Goal: Task Accomplishment & Management: Use online tool/utility

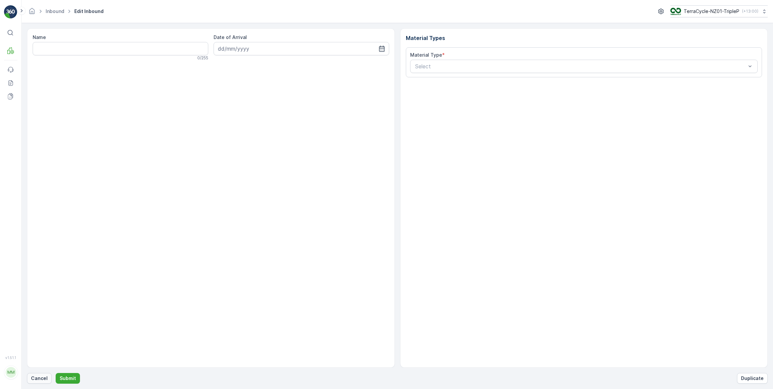
click at [43, 380] on p "Cancel" at bounding box center [39, 378] width 17 height 7
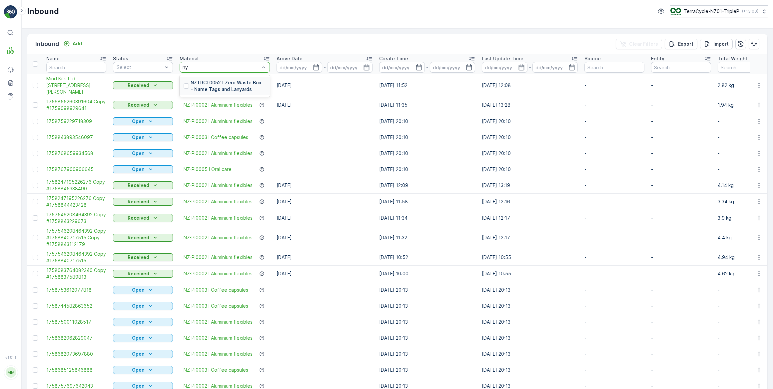
type input "n"
click at [279, 30] on div "Inbound Add Clear Filters Export Import Name Status Select Material Select Arri…" at bounding box center [398, 208] width 752 height 361
drag, startPoint x: 685, startPoint y: 45, endPoint x: 773, endPoint y: 39, distance: 88.2
click at [690, 44] on p "Export" at bounding box center [685, 44] width 15 height 7
